Goal: Task Accomplishment & Management: Manage account settings

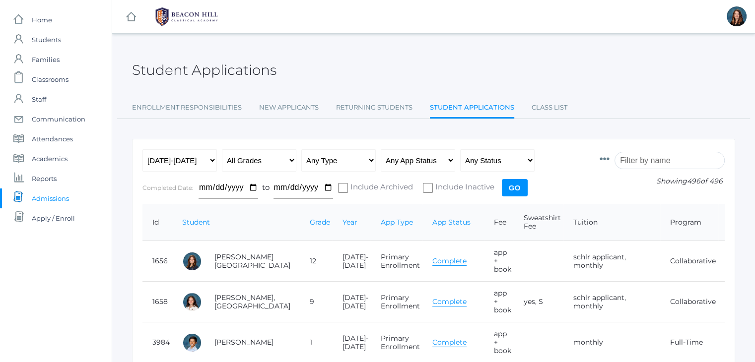
click at [645, 161] on input "search" at bounding box center [669, 160] width 110 height 17
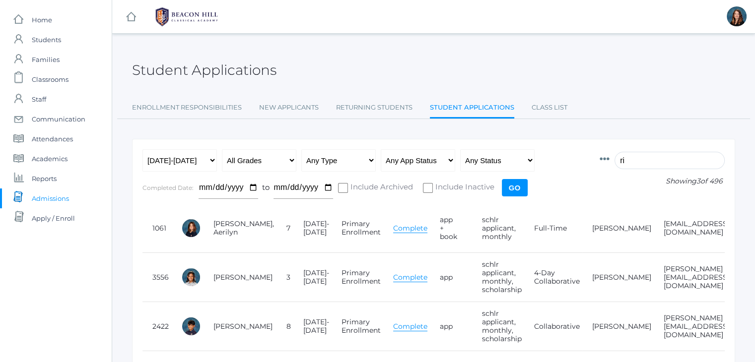
type input "r"
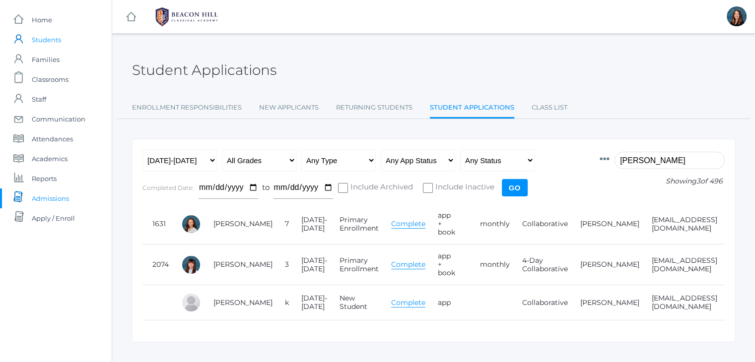
type input "hernan"
click at [69, 39] on link "icons/user/plain Created with Sketch. Students" at bounding box center [56, 40] width 112 height 20
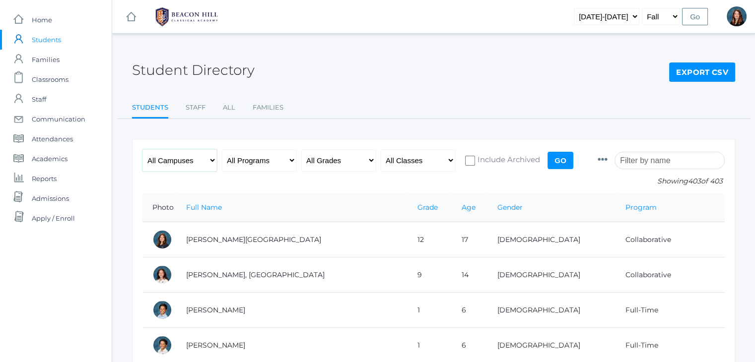
click at [212, 163] on select "All Campuses Upper Campus Lower Campus" at bounding box center [179, 160] width 74 height 22
select select "lower"
click at [142, 149] on select "All Campuses Upper Campus Lower Campus" at bounding box center [179, 160] width 74 height 22
click at [365, 159] on select "All Grades Grammar - Kindergarten - 1st Grade - 2nd Grade - 3rd Grade - 4th Gra…" at bounding box center [338, 160] width 74 height 22
select select "3"
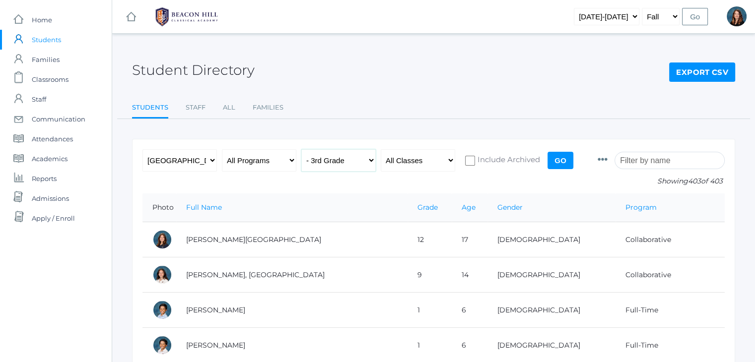
click at [301, 149] on select "All Grades Grammar - Kindergarten - 1st Grade - 2nd Grade - 3rd Grade - 4th Gra…" at bounding box center [338, 160] width 74 height 22
click at [270, 160] on select "All Programs Full-Time Collaborative Four-Day Affiliate" at bounding box center [259, 160] width 74 height 22
select select "4-Day"
click at [222, 149] on select "All Programs Full-Time Collaborative Four-Day Affiliate" at bounding box center [259, 160] width 74 height 22
click at [451, 161] on select "All Classes Grammar - *KIND - Kindergarten AM - *KIND - Kindergarten PM - *KNDC…" at bounding box center [418, 160] width 74 height 22
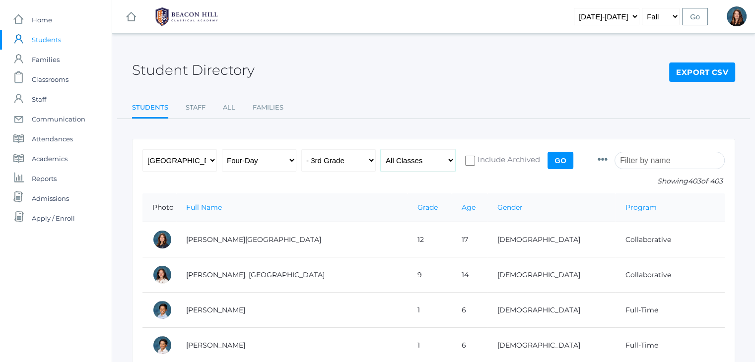
select select "2028"
click at [381, 149] on select "All Classes Grammar - *KIND - Kindergarten AM - *KIND - Kindergarten PM - *KNDC…" at bounding box center [418, 160] width 74 height 22
click at [556, 163] on input "Go" at bounding box center [560, 160] width 26 height 17
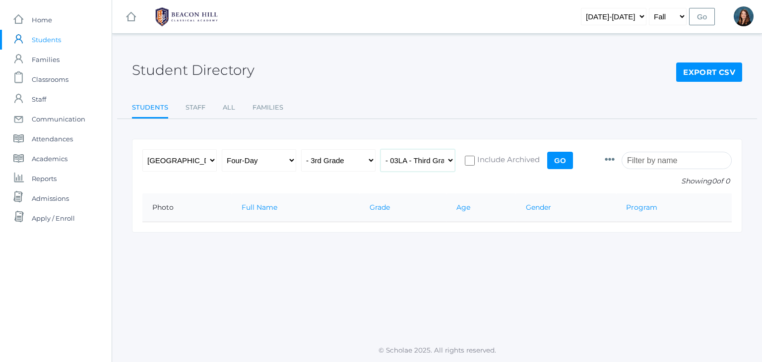
click at [448, 158] on select "All Classes Grammar - *KIND - Kindergarten AM - *KIND - Kindergarten PM - *KNDC…" at bounding box center [418, 160] width 74 height 22
click at [381, 149] on select "All Classes Grammar - *KIND - Kindergarten AM - *KIND - Kindergarten PM - *KNDC…" at bounding box center [418, 160] width 74 height 22
click at [450, 161] on select "All Classes Grammar - *KIND - Kindergarten AM - *KIND - Kindergarten PM - *KNDC…" at bounding box center [418, 160] width 74 height 22
click at [381, 149] on select "All Classes Grammar - *KIND - Kindergarten AM - *KIND - Kindergarten PM - *KNDC…" at bounding box center [418, 160] width 74 height 22
click at [454, 162] on select "All Classes Grammar - *KIND - Kindergarten AM - *KIND - Kindergarten PM - *KNDC…" at bounding box center [418, 160] width 74 height 22
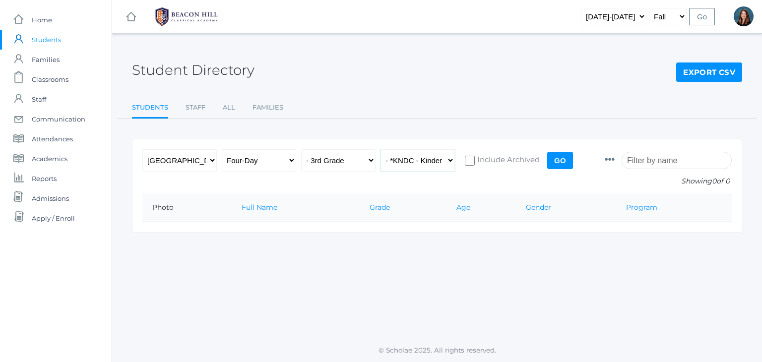
click at [381, 149] on select "All Classes Grammar - *KIND - Kindergarten AM - *KIND - Kindergarten PM - *KNDC…" at bounding box center [418, 160] width 74 height 22
click at [448, 158] on select "All Classes Grammar - *KIND - Kindergarten AM - *KIND - Kindergarten PM - *KNDC…" at bounding box center [418, 160] width 74 height 22
select select "2028"
click at [381, 149] on select "All Classes Grammar - *KIND - Kindergarten AM - *KIND - Kindergarten PM - *KNDC…" at bounding box center [418, 160] width 74 height 22
click at [561, 158] on input "Go" at bounding box center [560, 160] width 26 height 17
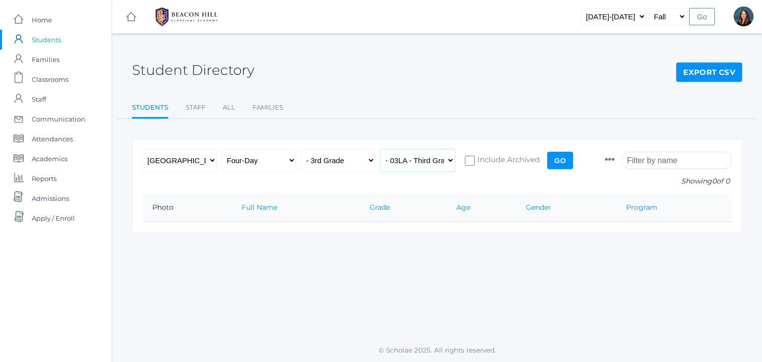
click at [450, 158] on select "All Classes Grammar - *KIND - Kindergarten AM - *KIND - Kindergarten PM - *KNDC…" at bounding box center [418, 160] width 74 height 22
select select "2131"
click at [381, 149] on select "All Classes Grammar - *KIND - Kindergarten AM - *KIND - Kindergarten PM - *KNDC…" at bounding box center [418, 160] width 74 height 22
click at [558, 162] on input "Go" at bounding box center [560, 160] width 26 height 17
click at [370, 160] on select "All Grades Grammar - Kindergarten - 1st Grade - 2nd Grade - 3rd Grade - 4th Gra…" at bounding box center [338, 160] width 74 height 22
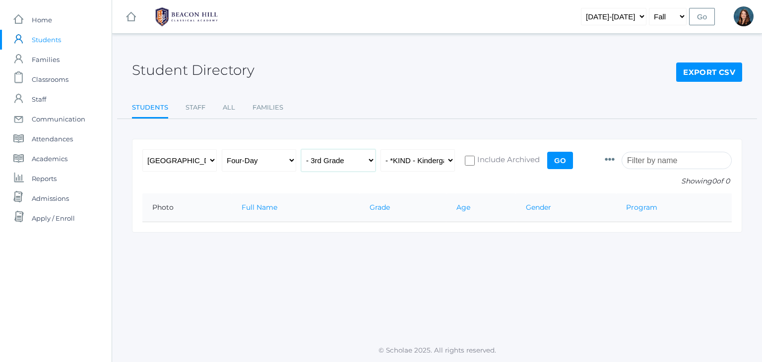
select select "any"
click at [301, 149] on select "All Grades Grammar - Kindergarten - 1st Grade - 2nd Grade - 3rd Grade - 4th Gra…" at bounding box center [338, 160] width 74 height 22
click at [452, 161] on select "All Classes Grammar - *KIND - Kindergarten AM - *KIND - Kindergarten PM - *KNDC…" at bounding box center [418, 160] width 74 height 22
select select "any"
click at [381, 149] on select "All Classes Grammar - *KIND - Kindergarten AM - *KIND - Kindergarten PM - *KNDC…" at bounding box center [418, 160] width 74 height 22
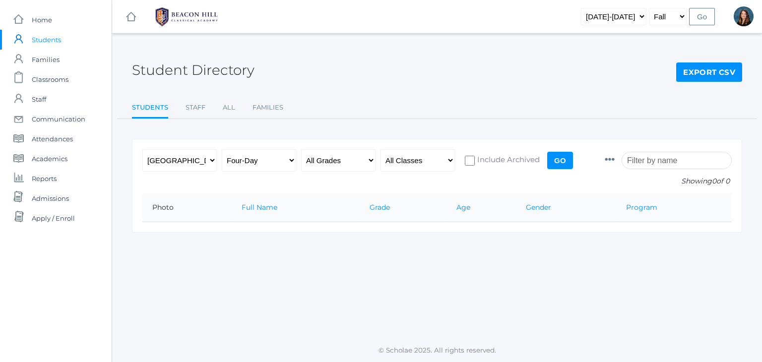
click at [561, 161] on input "Go" at bounding box center [560, 160] width 26 height 17
click at [64, 197] on span "Admissions" at bounding box center [50, 199] width 37 height 20
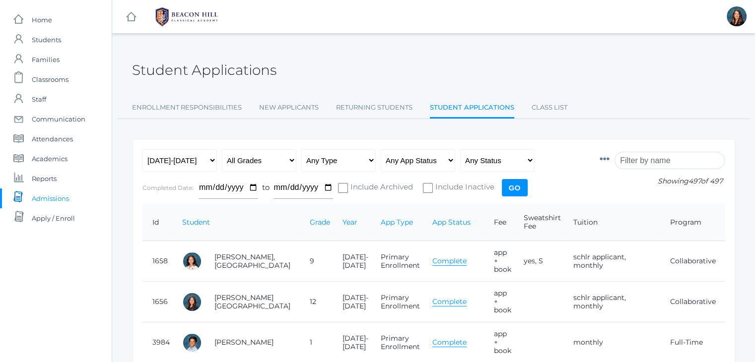
click at [646, 159] on input "search" at bounding box center [669, 160] width 110 height 17
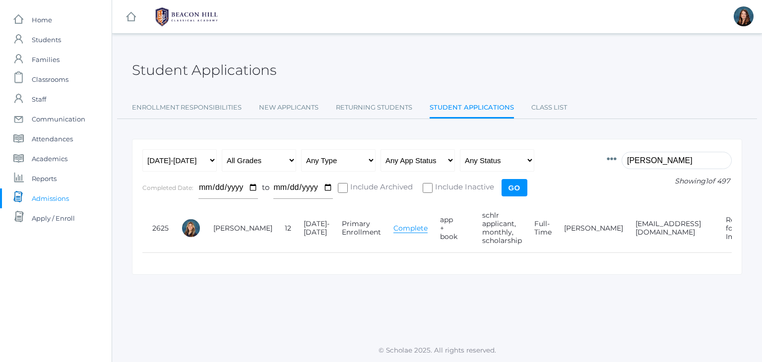
type input "oliva"
click at [393, 229] on link "Complete" at bounding box center [410, 228] width 34 height 9
click at [58, 118] on span "Communication" at bounding box center [59, 119] width 54 height 20
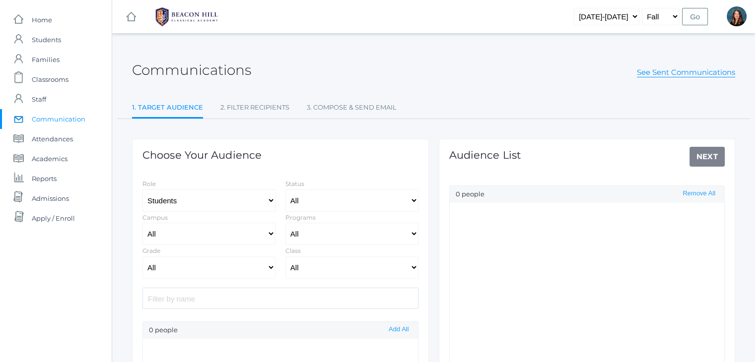
select select "Enrolled"
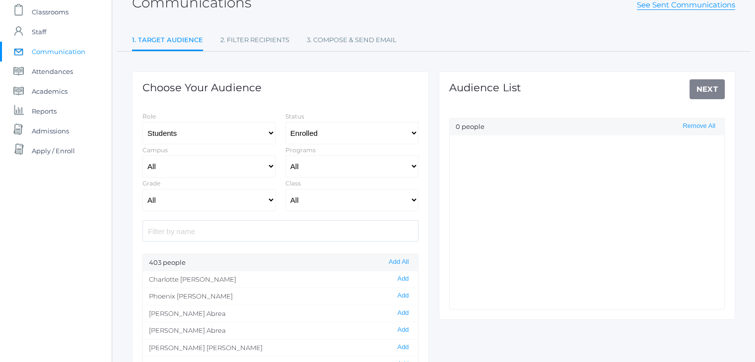
scroll to position [68, 0]
click at [255, 226] on input "search" at bounding box center [280, 229] width 276 height 21
type input "oliv"
click at [394, 293] on button "Add" at bounding box center [402, 295] width 17 height 8
click at [705, 86] on link "Next" at bounding box center [707, 88] width 36 height 20
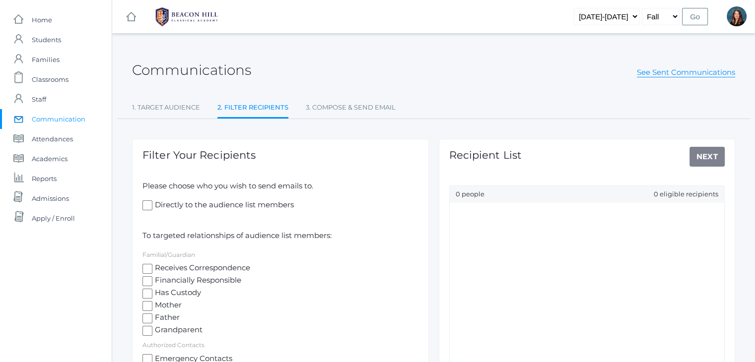
click at [149, 307] on input "Mother" at bounding box center [147, 306] width 10 height 10
checkbox input "true"
click at [149, 319] on input "Father" at bounding box center [147, 319] width 10 height 10
checkbox input "true"
click at [149, 308] on input "Mother" at bounding box center [147, 306] width 10 height 10
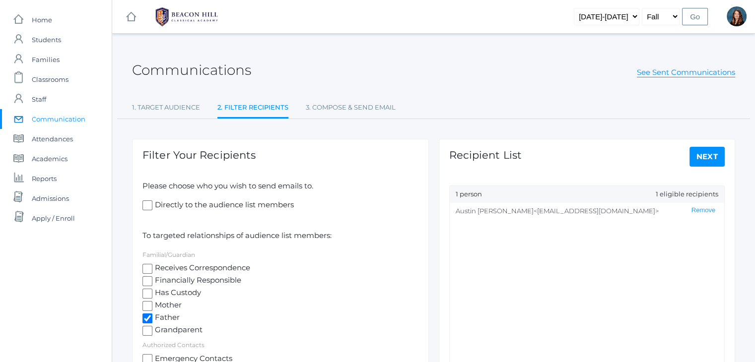
checkbox input "false"
click at [149, 319] on input "Father" at bounding box center [147, 319] width 10 height 10
checkbox input "false"
click at [146, 268] on input "Receives Correspondence" at bounding box center [147, 269] width 10 height 10
checkbox input "true"
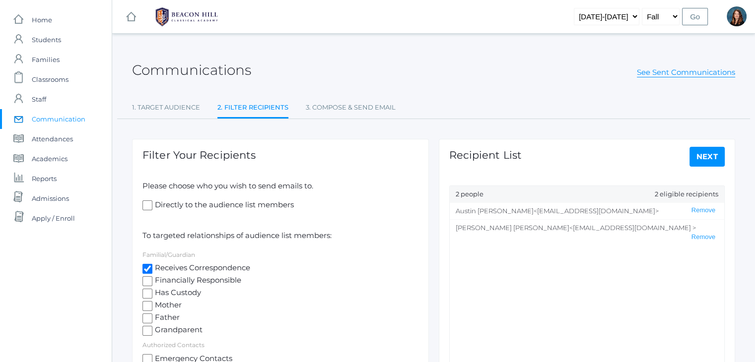
click at [147, 306] on input "Mother" at bounding box center [147, 306] width 10 height 10
checkbox input "true"
click at [150, 269] on input "Receives Correspondence" at bounding box center [147, 269] width 10 height 10
checkbox input "false"
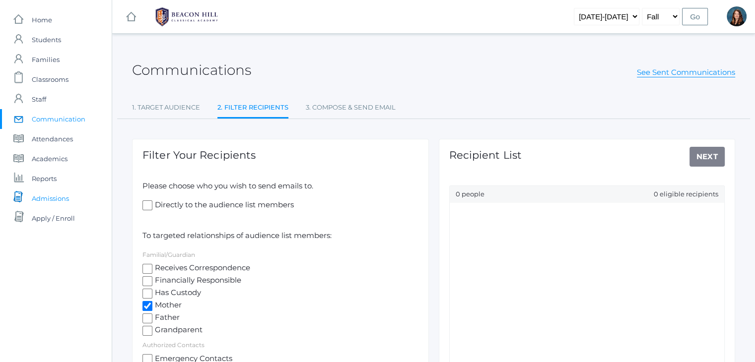
click at [66, 194] on span "Admissions" at bounding box center [50, 199] width 37 height 20
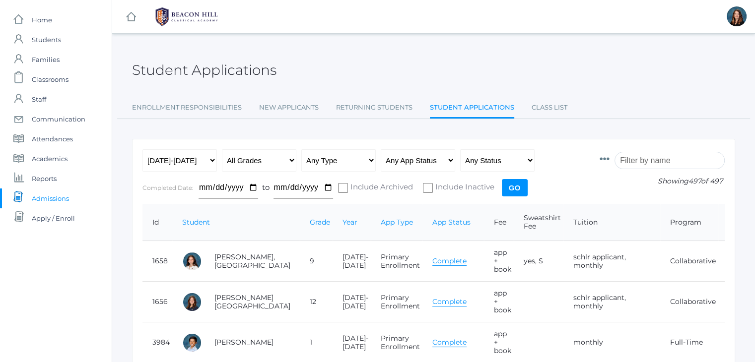
click at [635, 161] on input "search" at bounding box center [669, 160] width 110 height 17
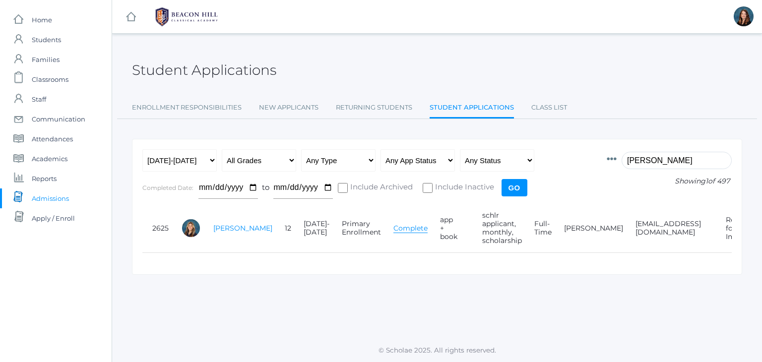
type input "oliva"
click at [218, 228] on link "[PERSON_NAME]" at bounding box center [242, 228] width 59 height 9
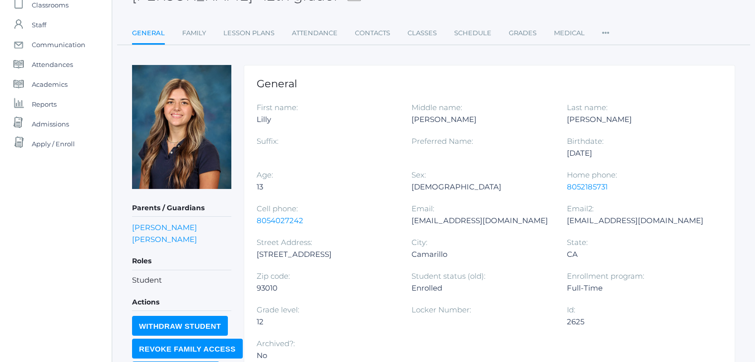
scroll to position [75, 0]
click at [179, 237] on link "Helena Olivares" at bounding box center [164, 238] width 65 height 9
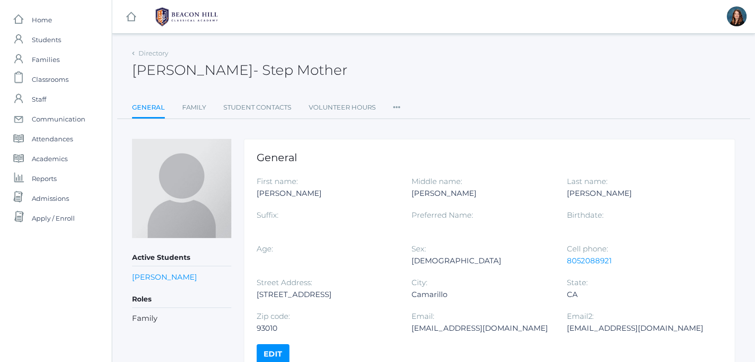
scroll to position [50, 0]
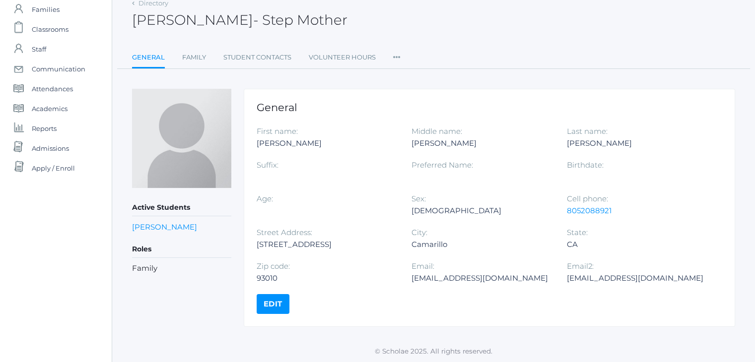
click at [394, 55] on icon at bounding box center [396, 54] width 7 height 13
click at [421, 79] on link "Roles" at bounding box center [433, 78] width 60 height 20
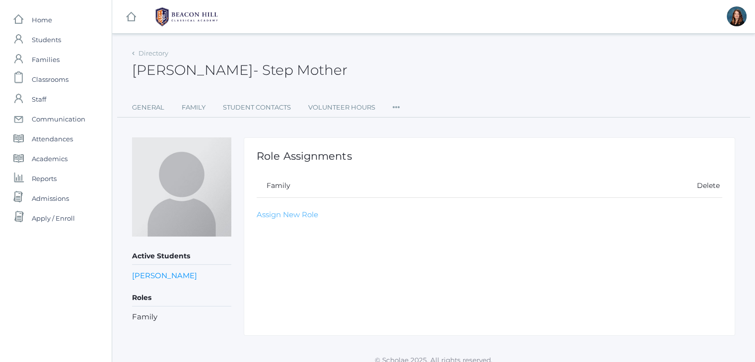
click at [288, 213] on link "Assign New Role" at bounding box center [288, 214] width 62 height 9
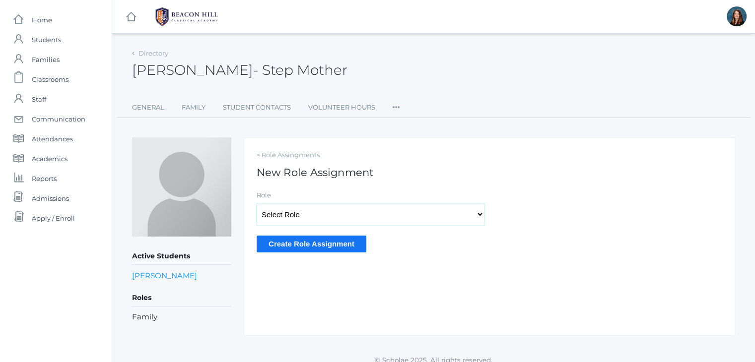
click at [343, 211] on select "Select Role Staff Family Student Other" at bounding box center [371, 214] width 228 height 22
click at [400, 108] on ul "General Family Student Contacts Volunteer Hours Roles User Access Permissions C…" at bounding box center [433, 108] width 603 height 20
click at [397, 108] on icon at bounding box center [395, 104] width 7 height 13
click at [418, 147] on link "User Access" at bounding box center [432, 149] width 60 height 20
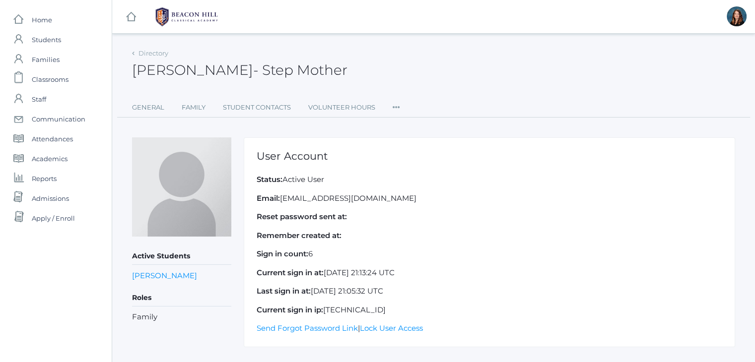
click at [395, 104] on icon at bounding box center [395, 104] width 7 height 13
click at [420, 169] on link "Permissions" at bounding box center [432, 169] width 60 height 20
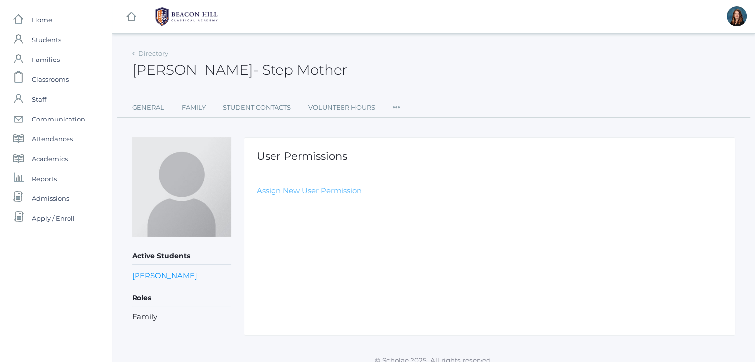
click at [346, 192] on link "Assign New User Permission" at bounding box center [309, 190] width 105 height 9
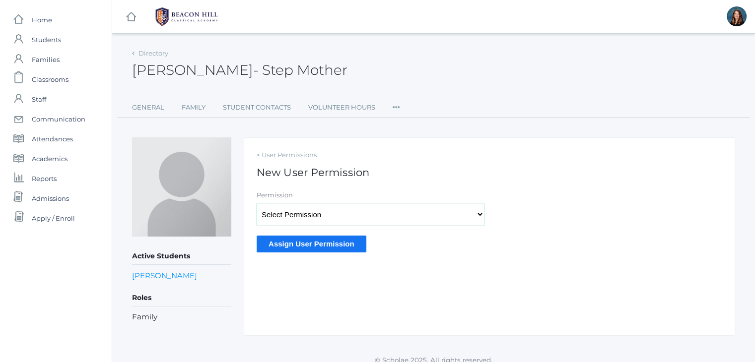
click at [361, 213] on select "Select Permission Accounting Admin Academic Admin Transcript Admin Admissions A…" at bounding box center [371, 214] width 228 height 22
select select "9"
click at [257, 203] on select "Select Permission Accounting Admin Academic Admin Transcript Admin Admissions A…" at bounding box center [371, 214] width 228 height 22
click at [335, 244] on input "Assign User Permission" at bounding box center [312, 244] width 110 height 16
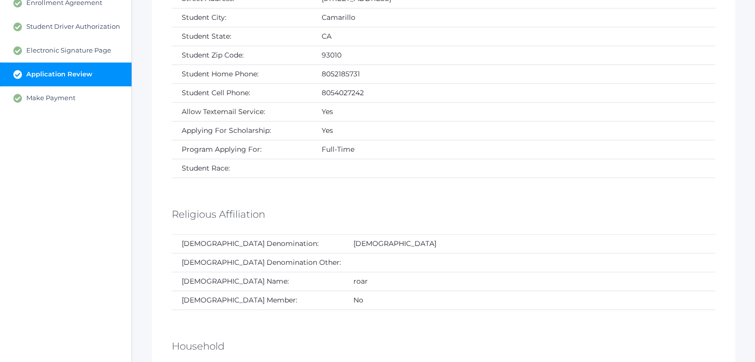
scroll to position [331, 0]
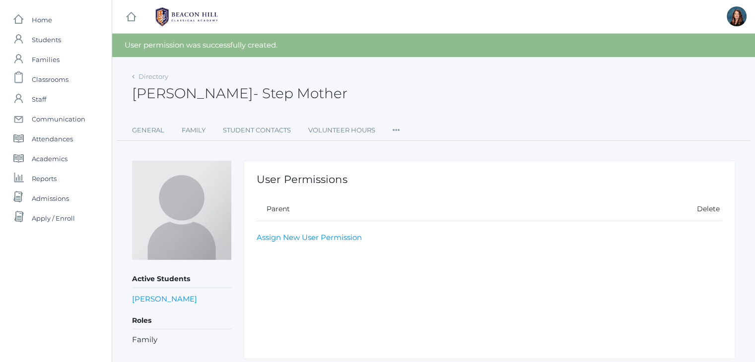
click at [394, 131] on icon at bounding box center [395, 127] width 7 height 13
click at [417, 215] on link "Communication" at bounding box center [432, 211] width 60 height 20
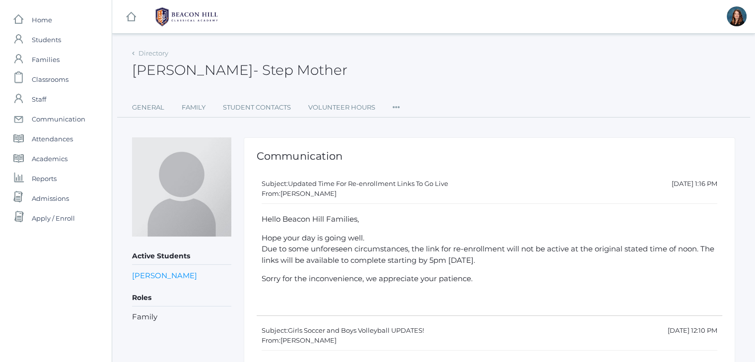
click at [394, 105] on icon at bounding box center [395, 104] width 7 height 13
click at [415, 148] on link "User Access" at bounding box center [432, 148] width 61 height 20
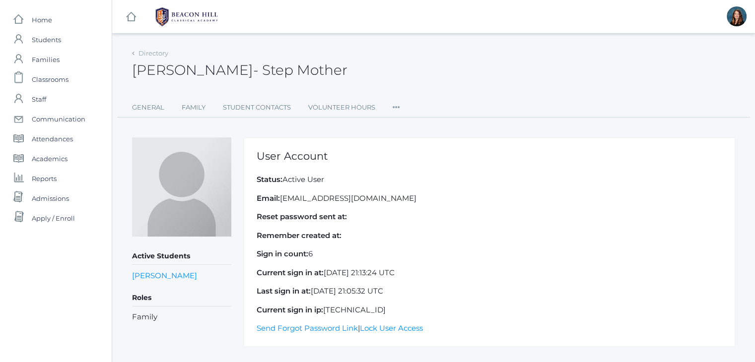
click at [396, 105] on icon at bounding box center [395, 104] width 7 height 13
click at [417, 165] on link "Permissions" at bounding box center [432, 169] width 60 height 20
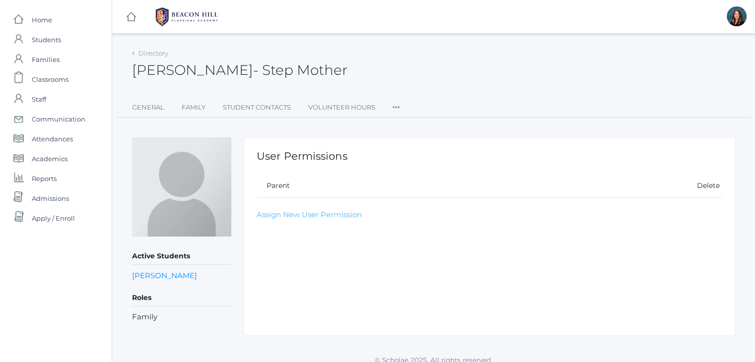
click at [328, 210] on link "Assign New User Permission" at bounding box center [309, 214] width 105 height 9
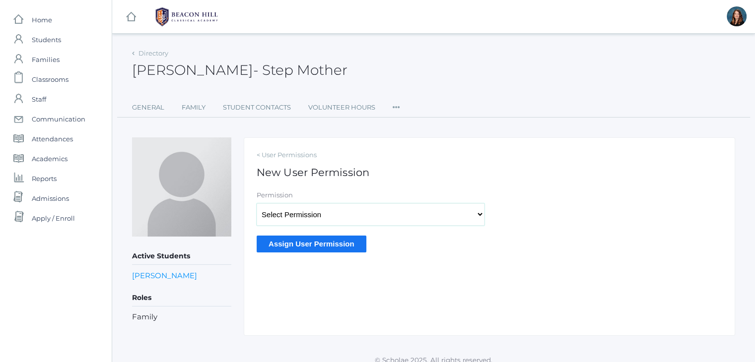
click at [328, 210] on select "Select Permission Accounting Admin Academic Admin Transcript Admin Admissions A…" at bounding box center [371, 214] width 228 height 22
click at [55, 121] on span "Communication" at bounding box center [59, 119] width 54 height 20
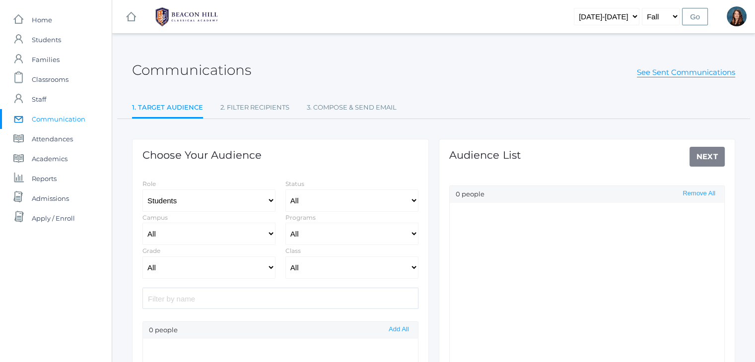
select select "Enrolled"
click at [49, 40] on span "Students" at bounding box center [46, 40] width 29 height 20
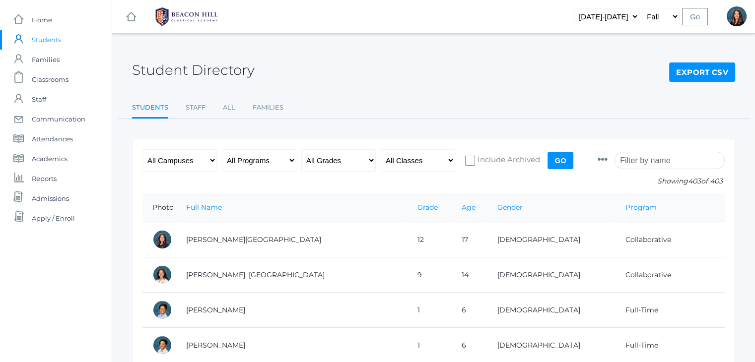
click at [653, 160] on input "search" at bounding box center [669, 160] width 110 height 17
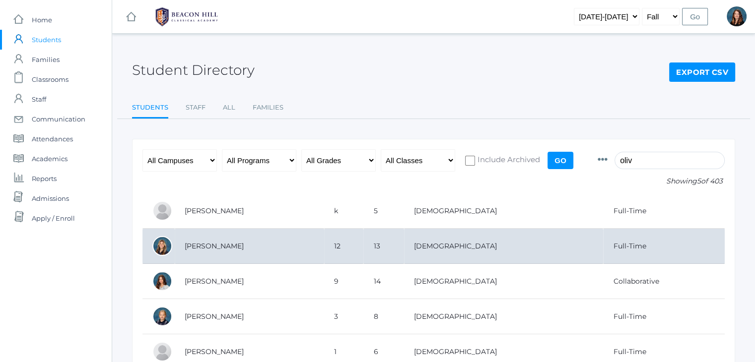
type input "oliv"
click at [208, 243] on td "[PERSON_NAME]" at bounding box center [249, 246] width 149 height 35
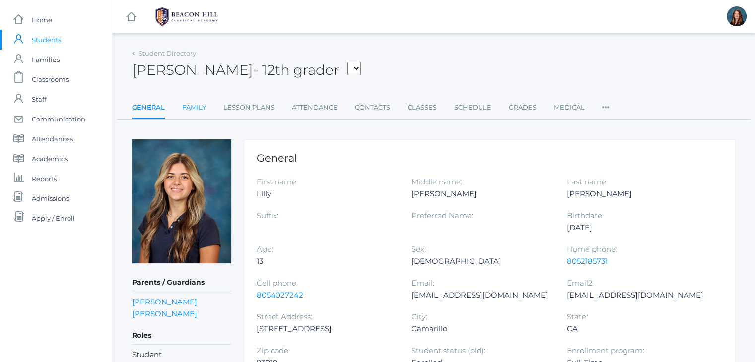
click at [197, 108] on link "Family" at bounding box center [194, 108] width 24 height 20
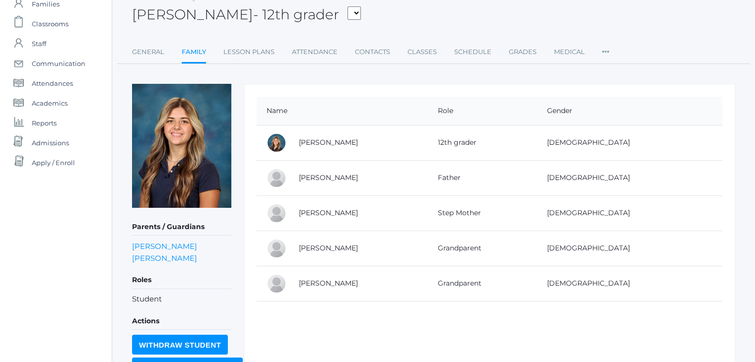
scroll to position [56, 0]
click at [335, 211] on link "[PERSON_NAME]" at bounding box center [328, 212] width 59 height 9
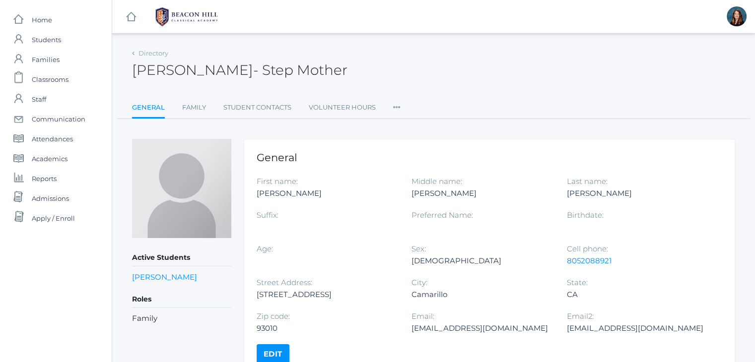
scroll to position [50, 0]
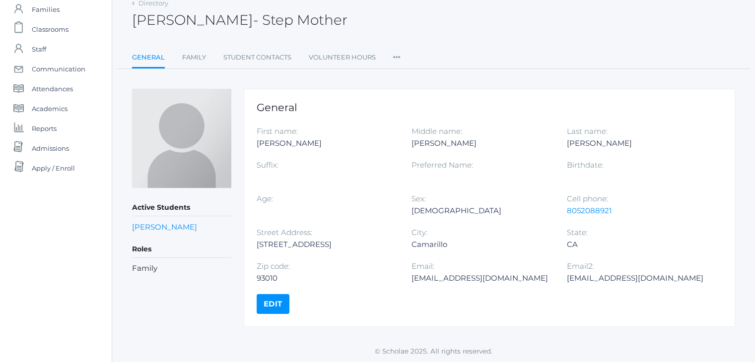
click at [274, 299] on link "Edit" at bounding box center [273, 304] width 33 height 20
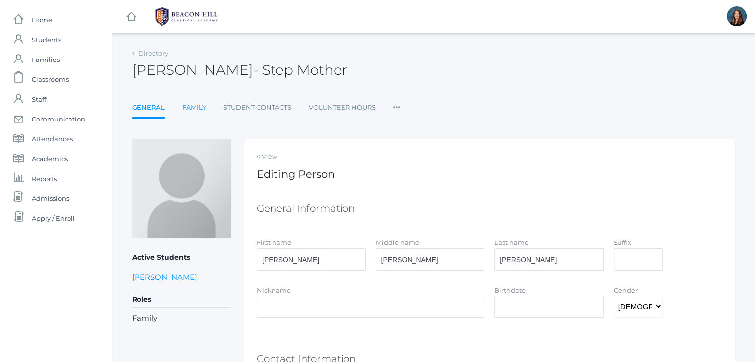
click at [194, 104] on link "Family" at bounding box center [194, 108] width 24 height 20
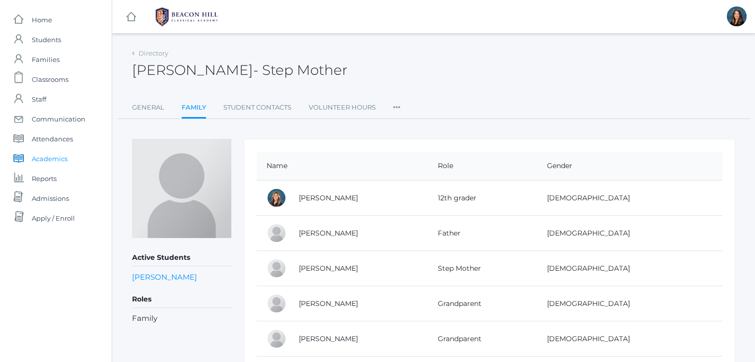
click at [67, 155] on link "icons/documents/book Created with Sketch. Academics" at bounding box center [56, 159] width 112 height 20
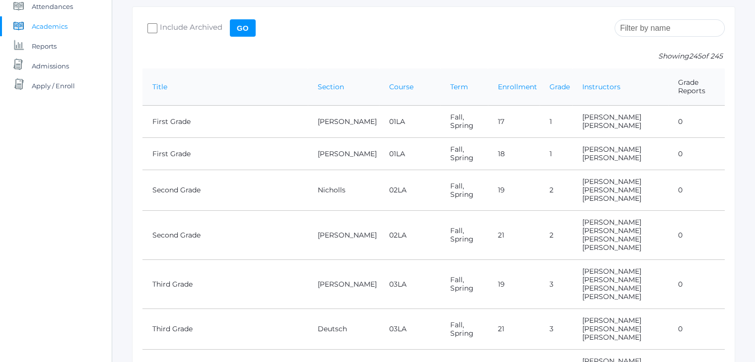
scroll to position [238, 0]
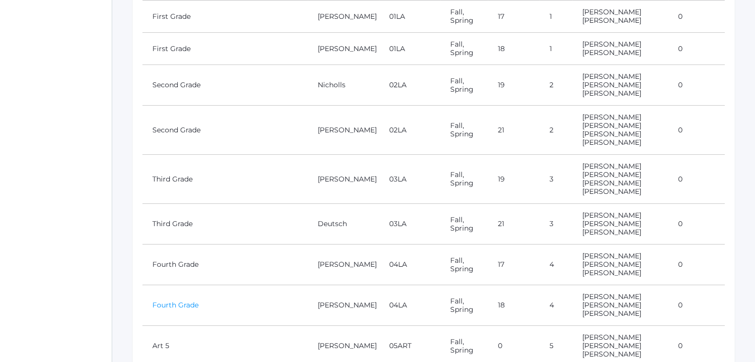
click at [188, 301] on link "Fourth Grade" at bounding box center [175, 305] width 46 height 9
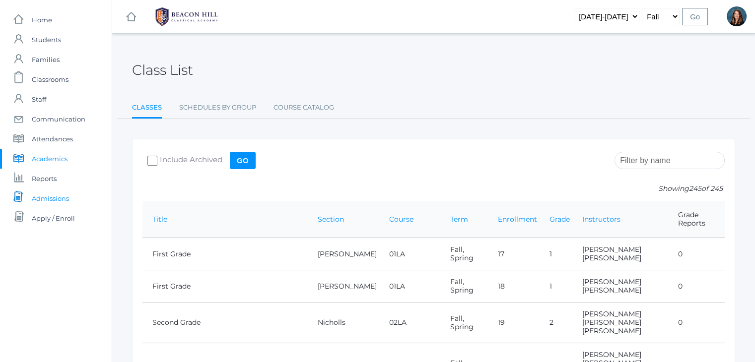
click at [56, 198] on span "Admissions" at bounding box center [50, 199] width 37 height 20
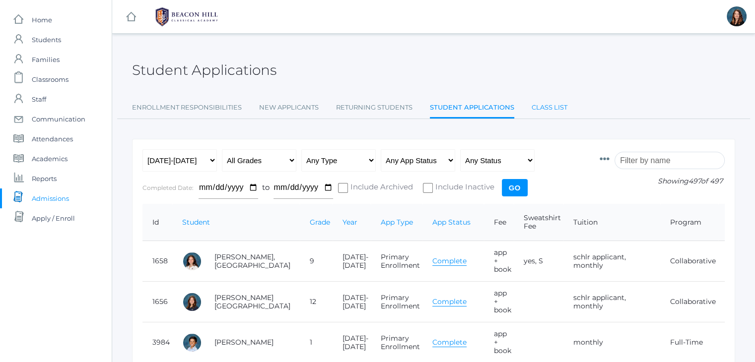
click at [550, 110] on link "Class List" at bounding box center [549, 108] width 36 height 20
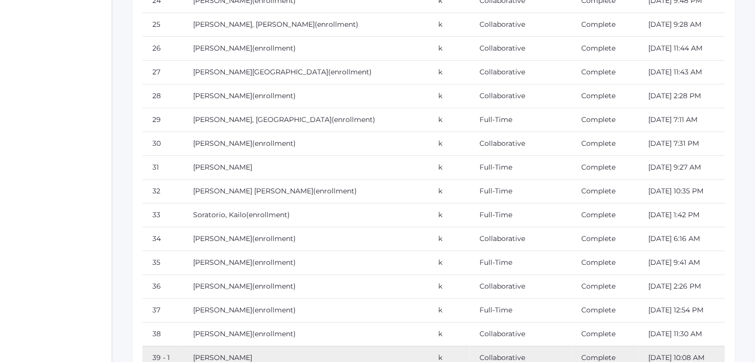
scroll to position [1334, 0]
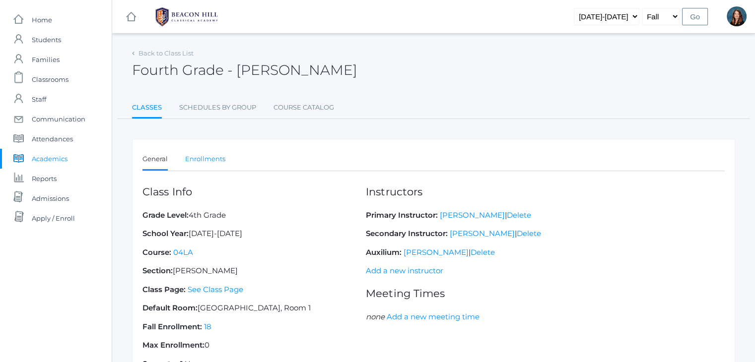
click at [204, 159] on link "Enrollments" at bounding box center [205, 159] width 40 height 20
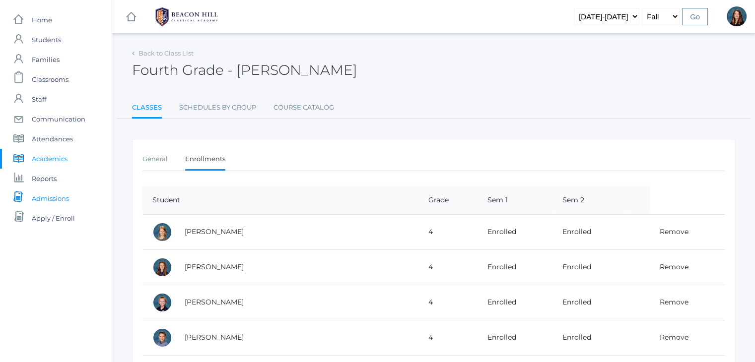
click at [69, 195] on link "icons/documents/document-stack Created with Sketch. Admissions" at bounding box center [56, 199] width 112 height 20
